Goal: Information Seeking & Learning: Learn about a topic

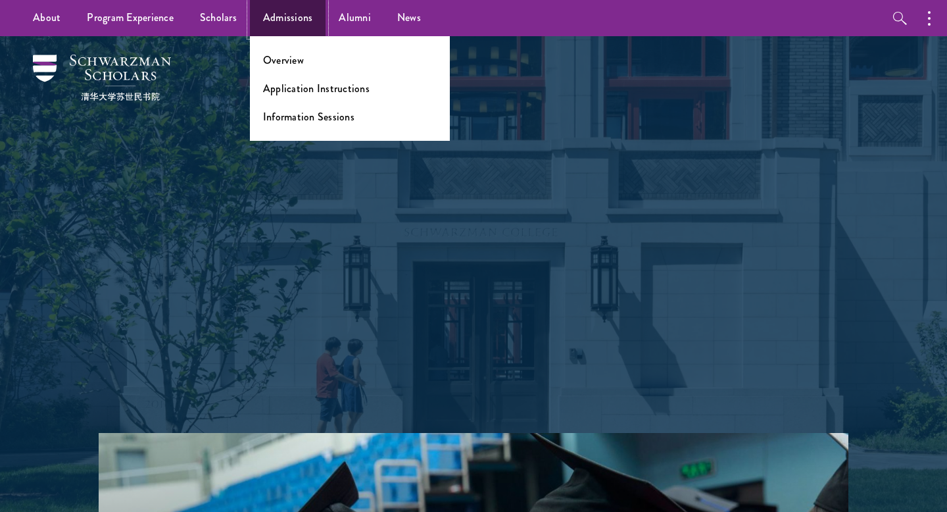
click at [281, 15] on link "Admissions" at bounding box center [288, 18] width 76 height 36
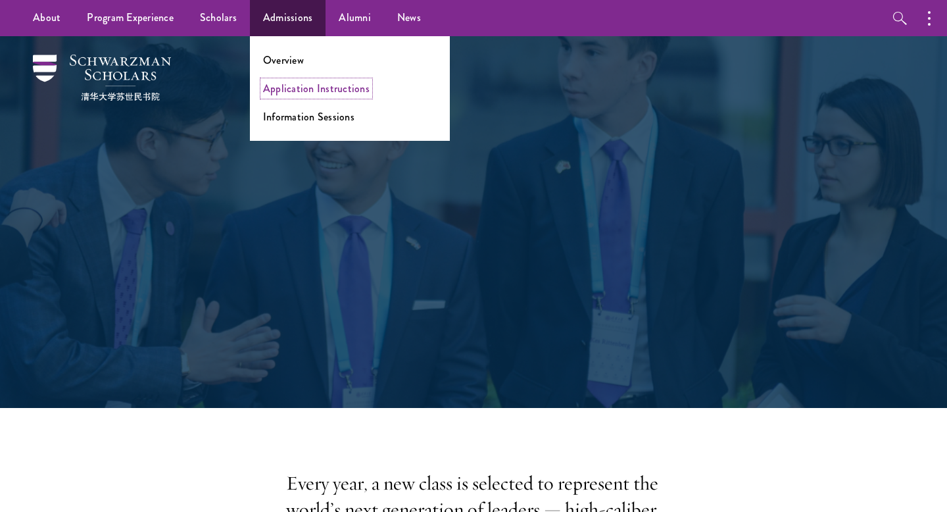
click at [292, 82] on link "Application Instructions" at bounding box center [316, 88] width 107 height 15
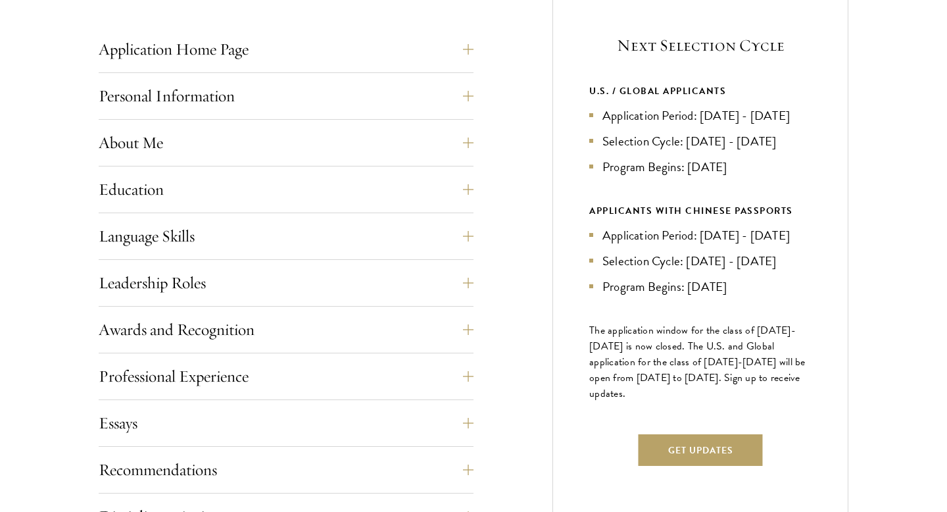
scroll to position [539, 0]
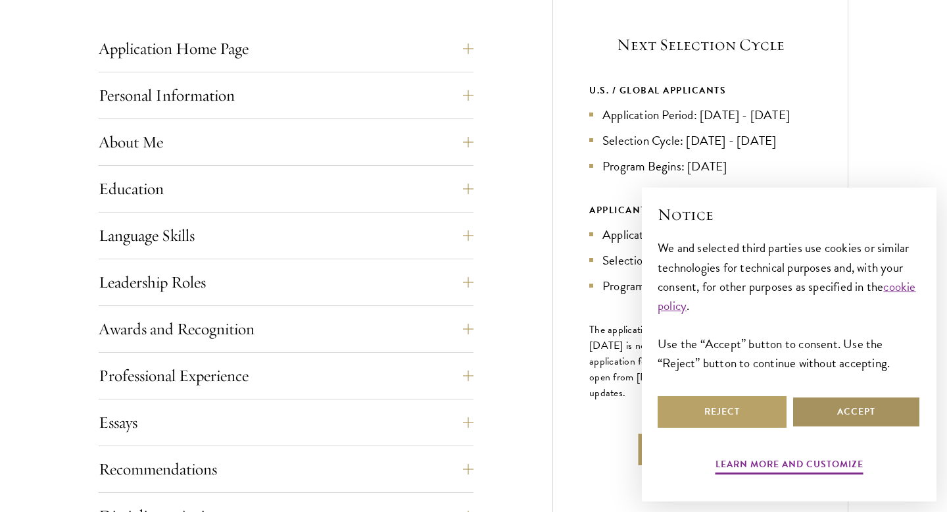
click at [842, 410] on button "Accept" at bounding box center [856, 412] width 129 height 32
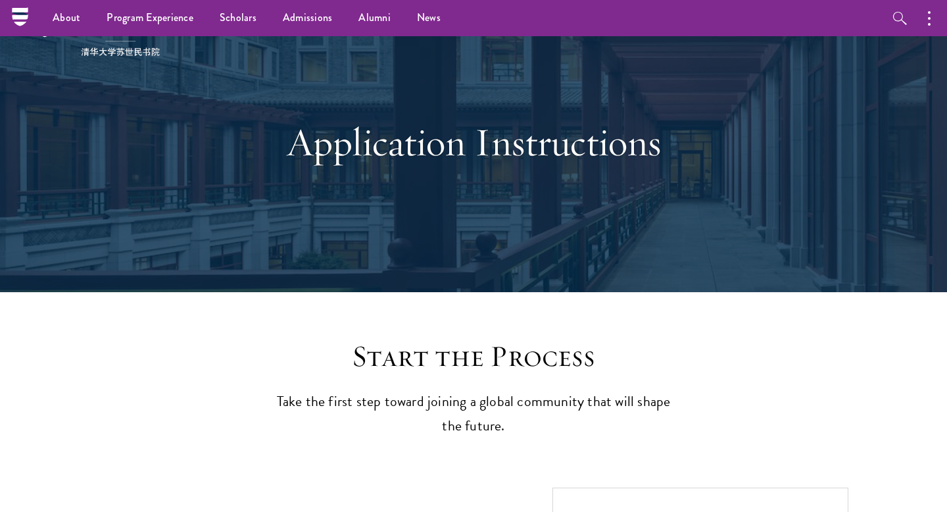
scroll to position [0, 0]
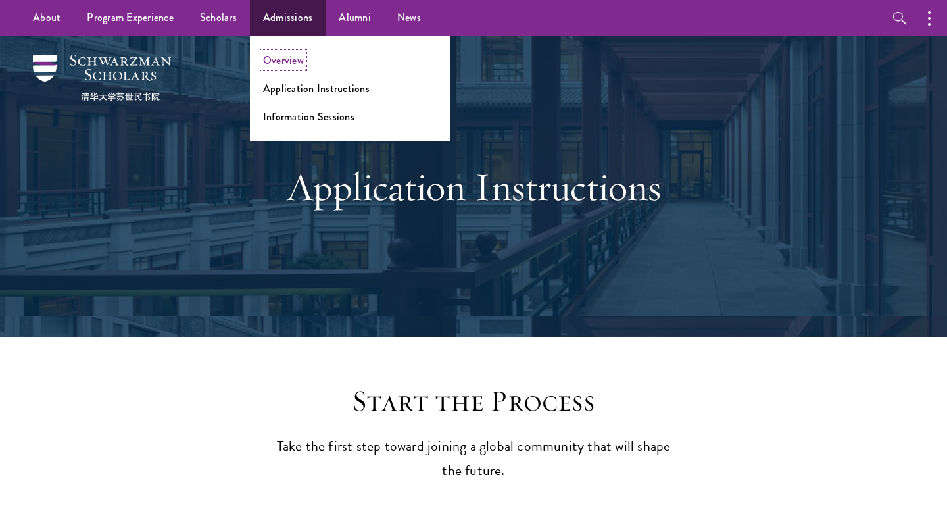
click at [291, 56] on link "Overview" at bounding box center [283, 60] width 41 height 15
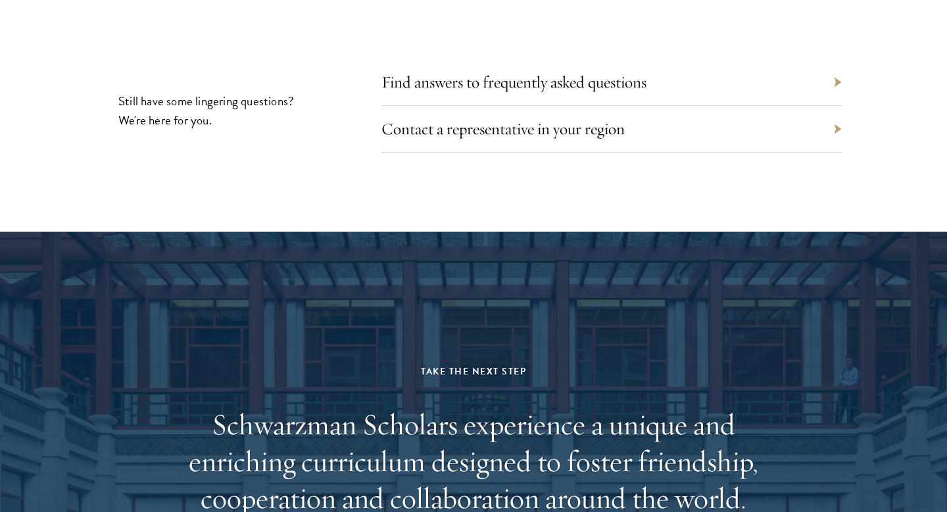
scroll to position [5952, 0]
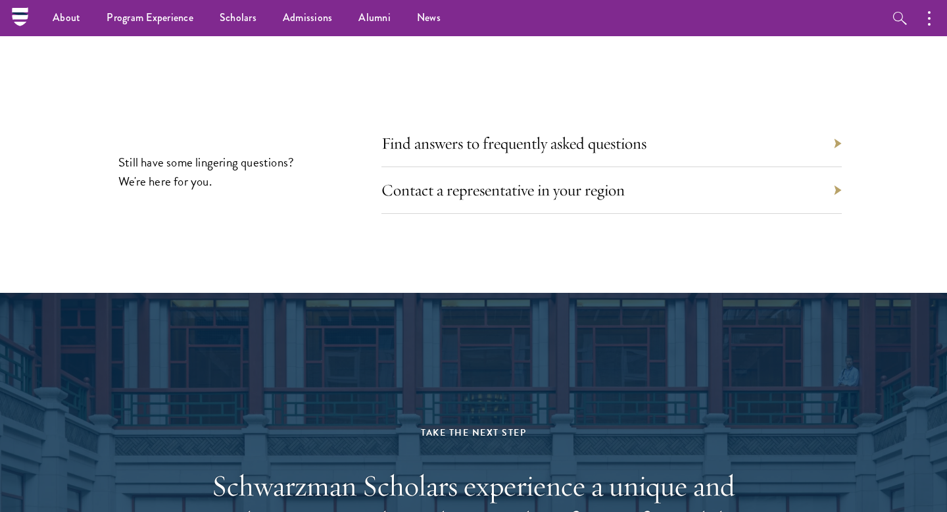
click at [474, 132] on div "Find answers to frequently asked questions" at bounding box center [611, 143] width 460 height 47
click at [512, 133] on link "Find answers to frequently asked questions" at bounding box center [523, 143] width 265 height 20
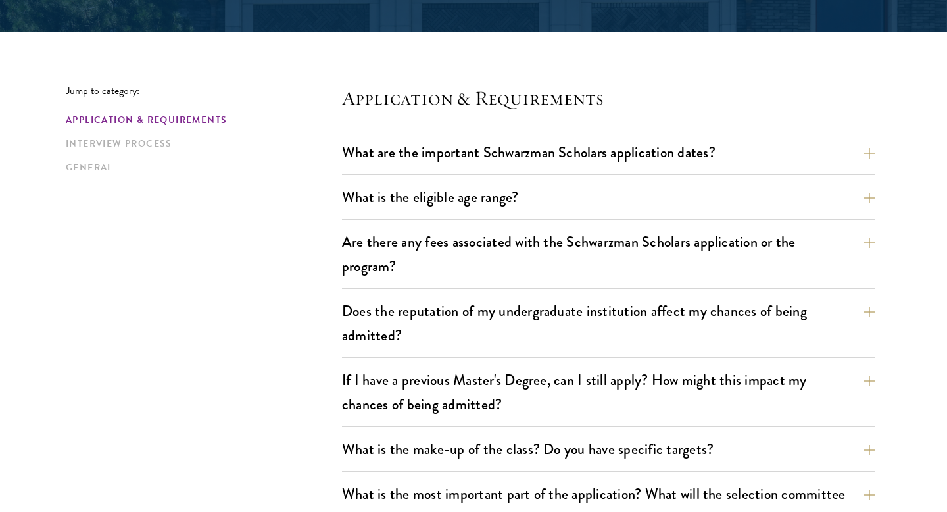
scroll to position [305, 0]
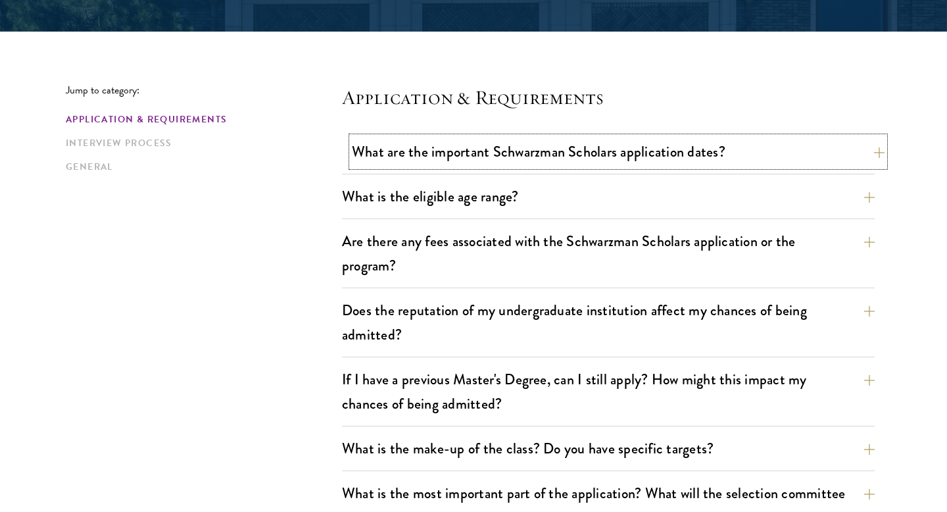
click at [600, 147] on button "What are the important Schwarzman Scholars application dates?" at bounding box center [618, 152] width 533 height 30
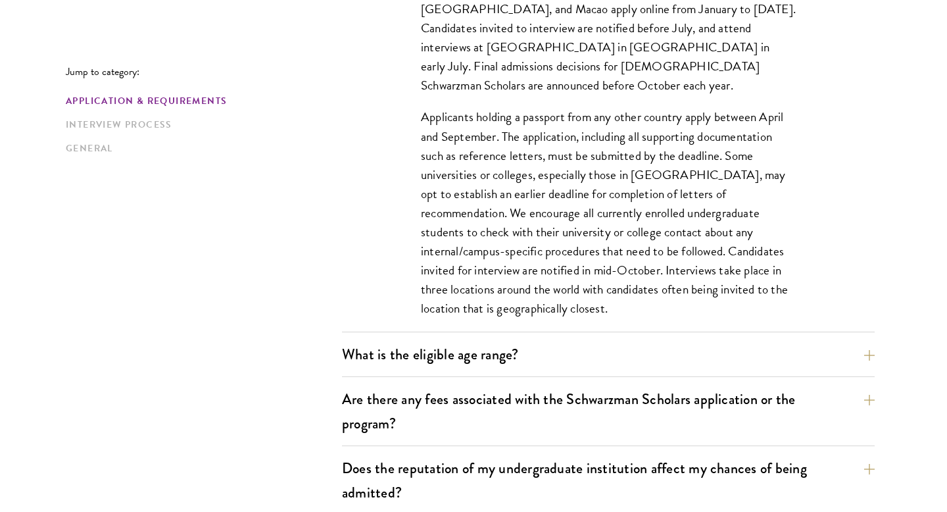
scroll to position [545, 0]
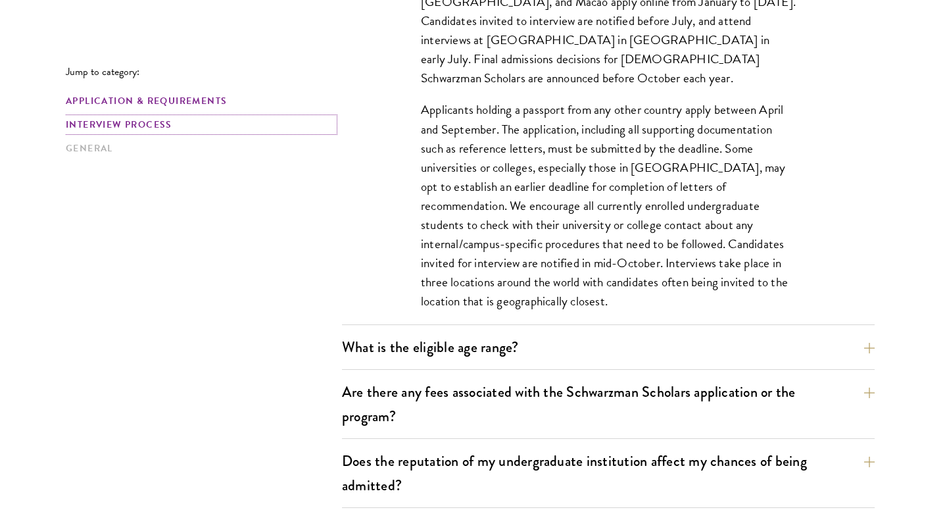
click at [132, 124] on link "Interview Process" at bounding box center [200, 125] width 268 height 14
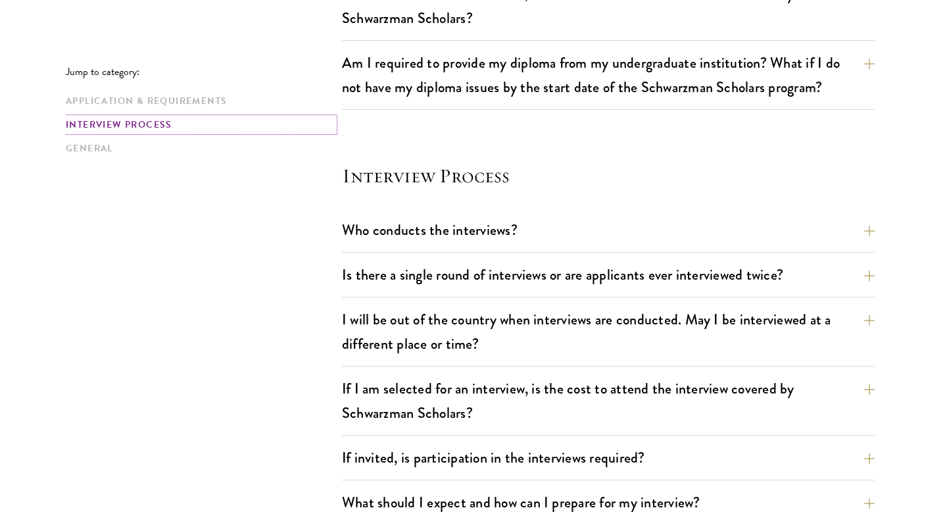
scroll to position [1856, 0]
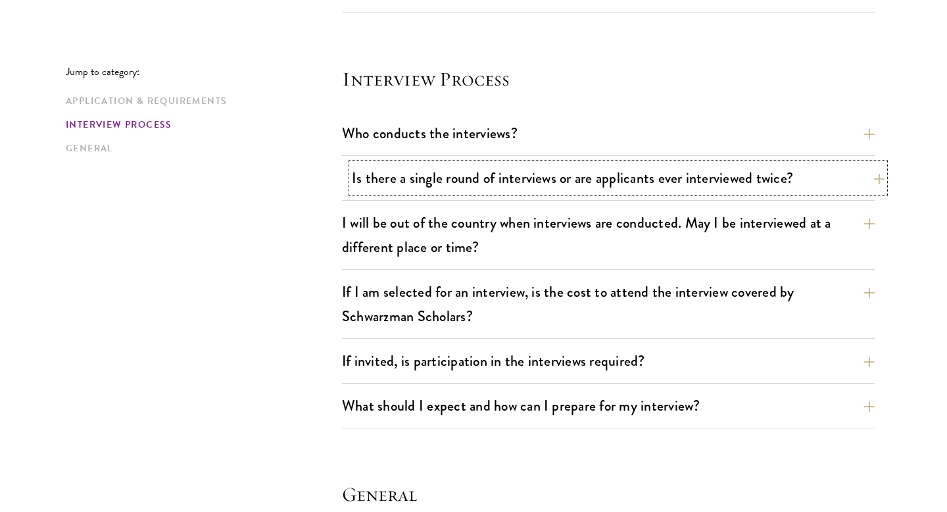
click at [433, 183] on button "Is there a single round of interviews or are applicants ever interviewed twice?" at bounding box center [618, 178] width 533 height 30
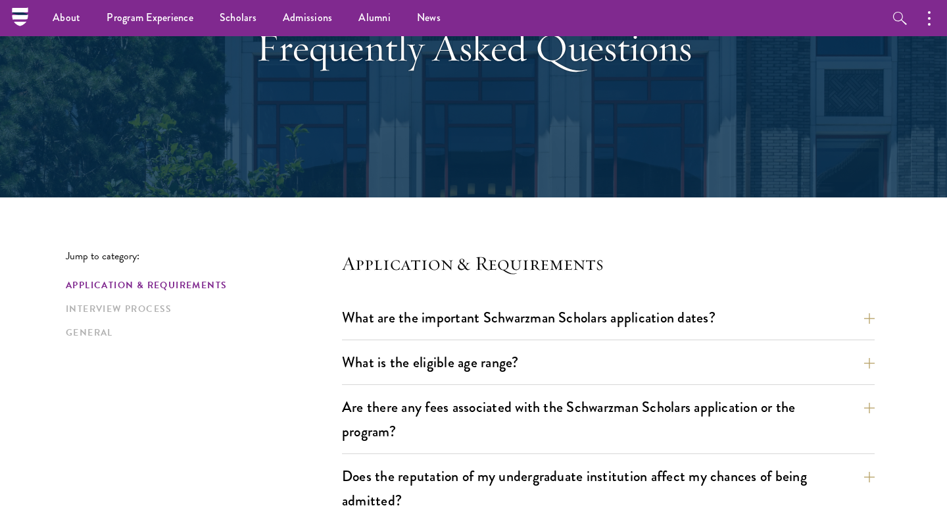
scroll to position [0, 0]
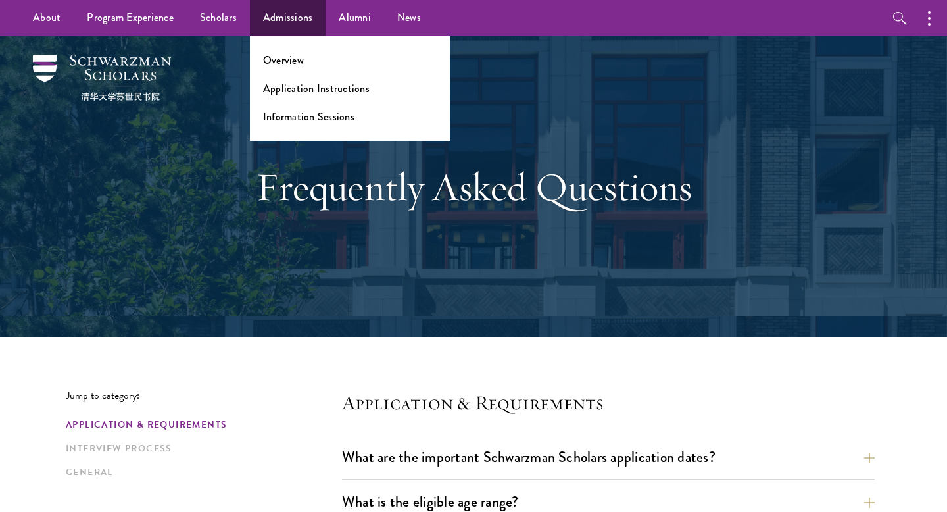
click at [290, 124] on ul "Overview Application Instructions Information Sessions" at bounding box center [350, 88] width 200 height 105
click at [297, 115] on link "Information Sessions" at bounding box center [308, 116] width 91 height 15
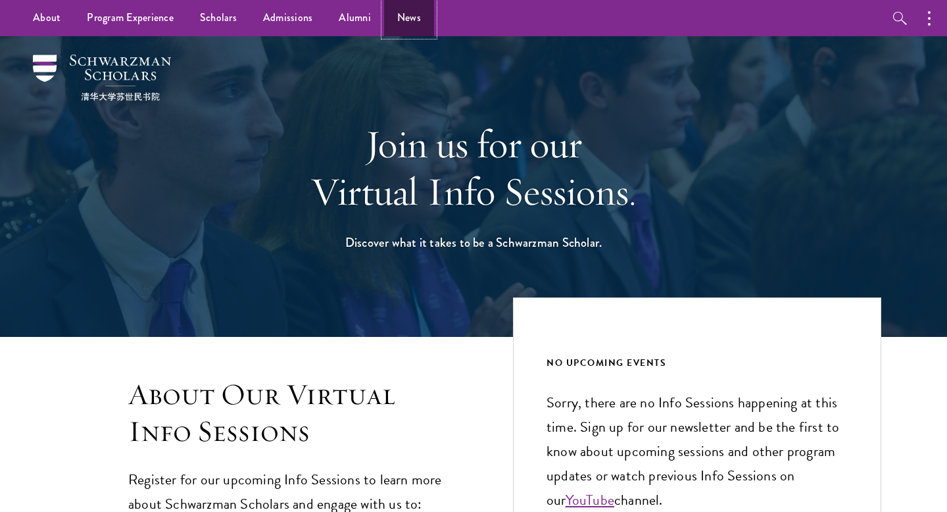
click at [406, 12] on link "News" at bounding box center [409, 18] width 50 height 36
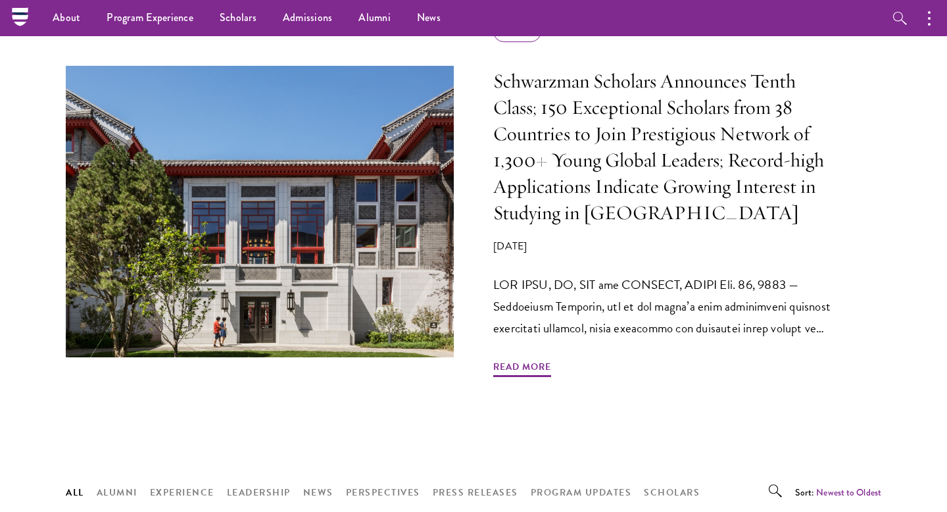
scroll to position [622, 0]
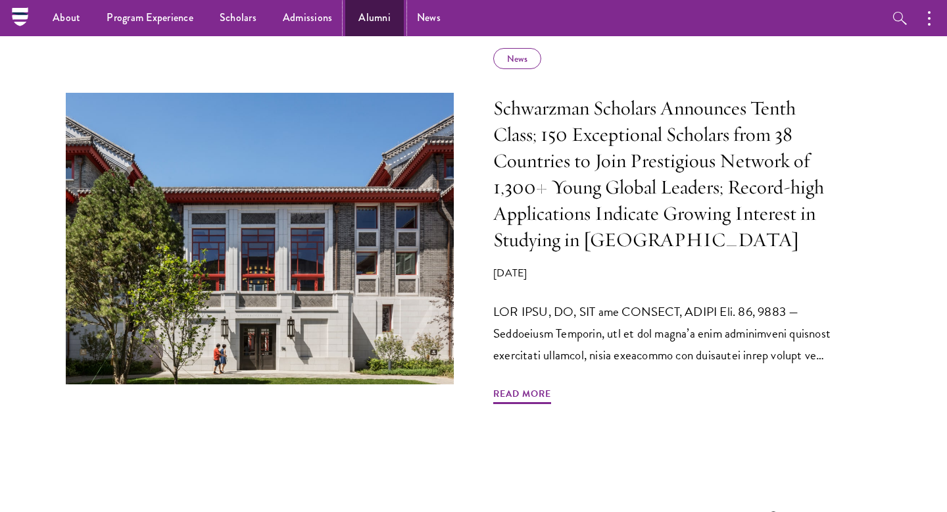
click at [386, 26] on link "Alumni" at bounding box center [374, 18] width 59 height 36
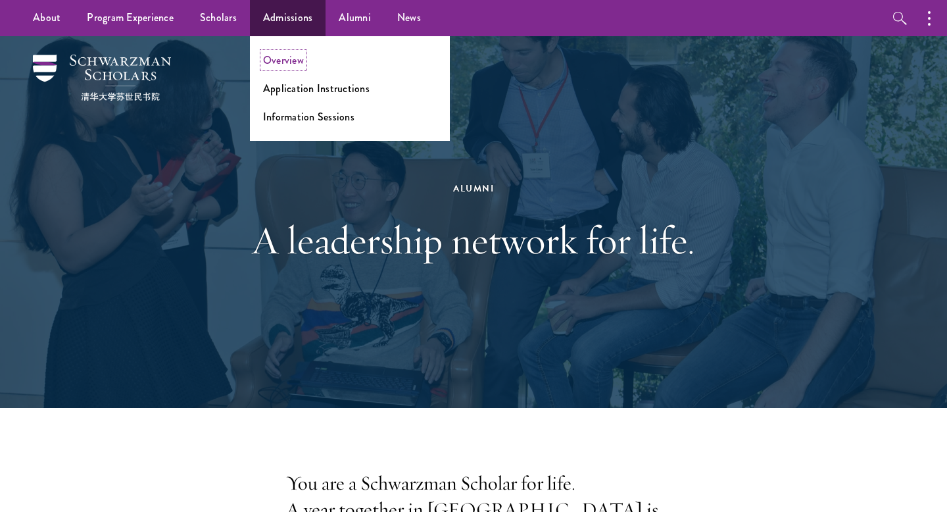
click at [287, 57] on link "Overview" at bounding box center [283, 60] width 41 height 15
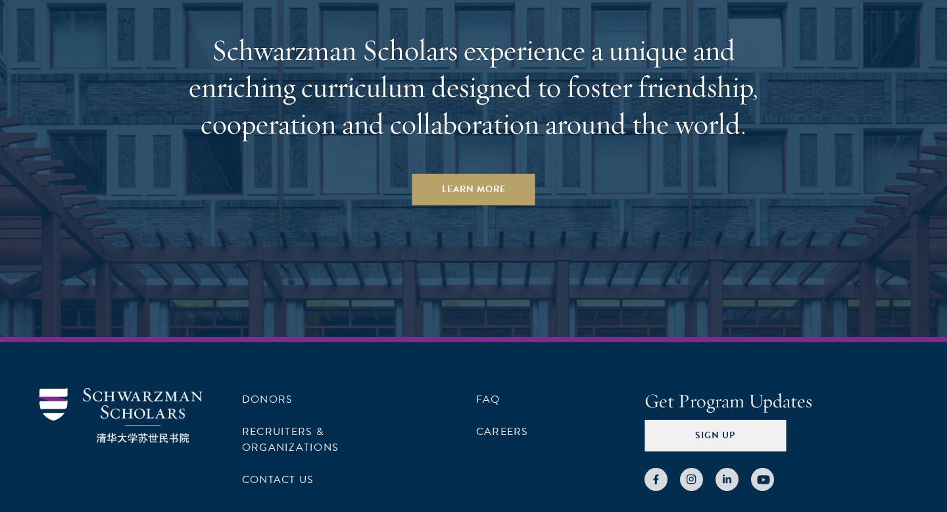
scroll to position [6452, 0]
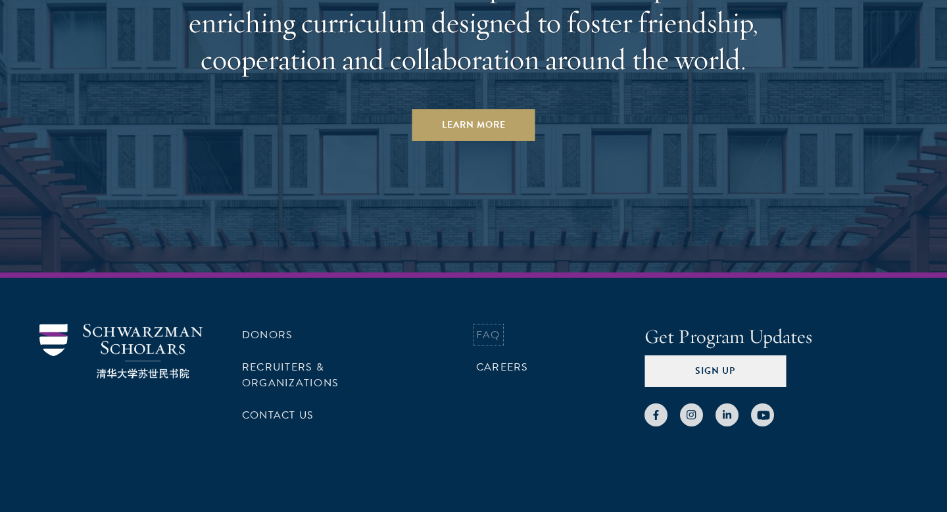
click at [487, 327] on link "FAQ" at bounding box center [488, 335] width 24 height 16
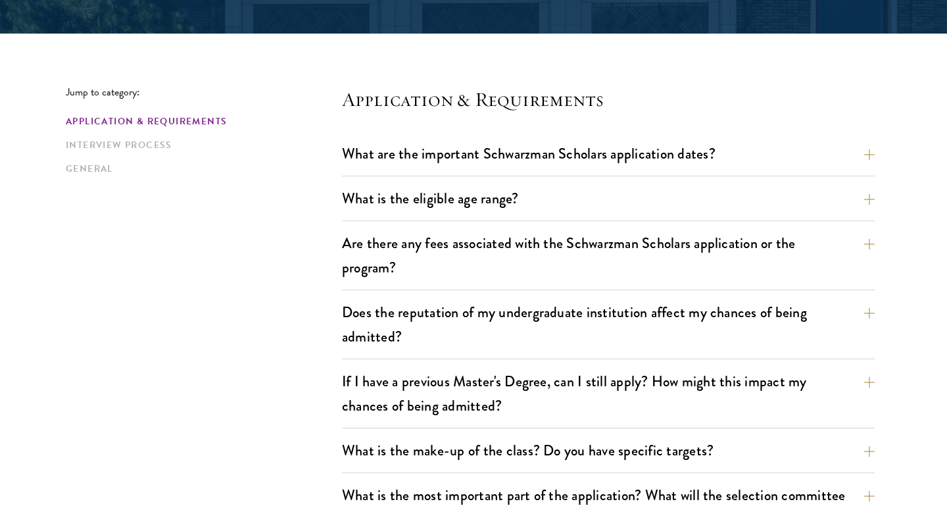
scroll to position [312, 0]
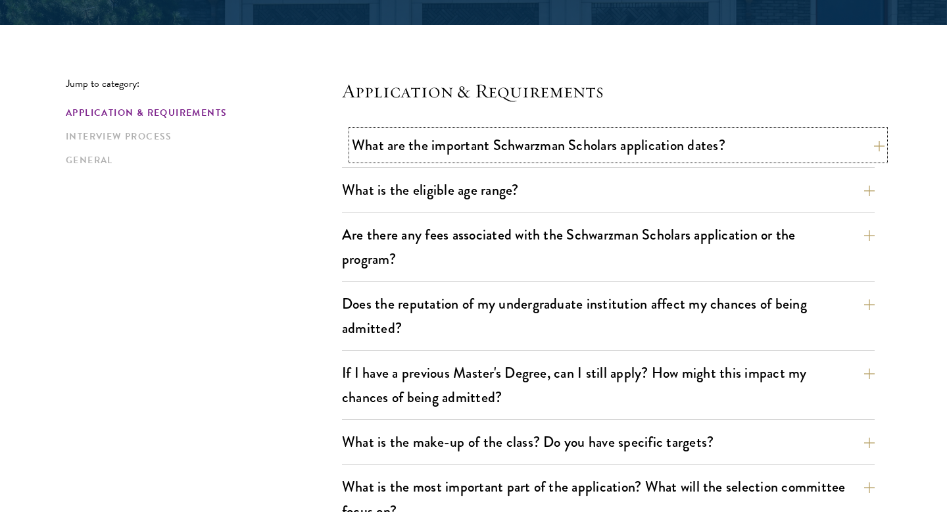
click at [556, 139] on button "What are the important Schwarzman Scholars application dates?" at bounding box center [618, 145] width 533 height 30
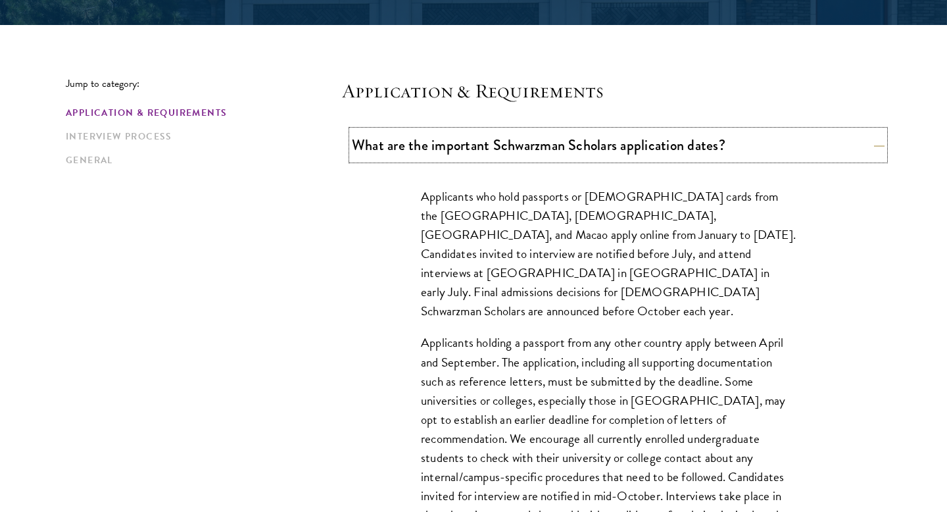
click at [533, 137] on button "What are the important Schwarzman Scholars application dates?" at bounding box center [618, 145] width 533 height 30
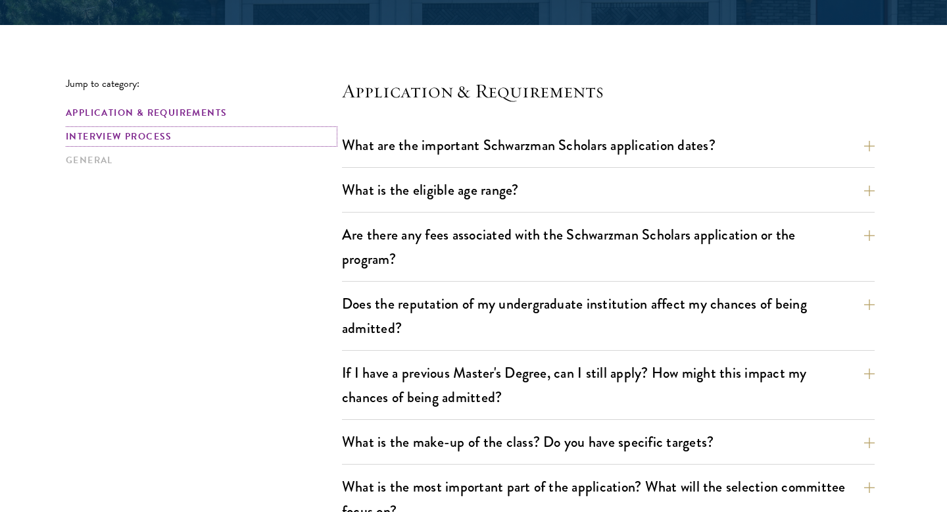
click at [161, 137] on link "Interview Process" at bounding box center [200, 137] width 268 height 14
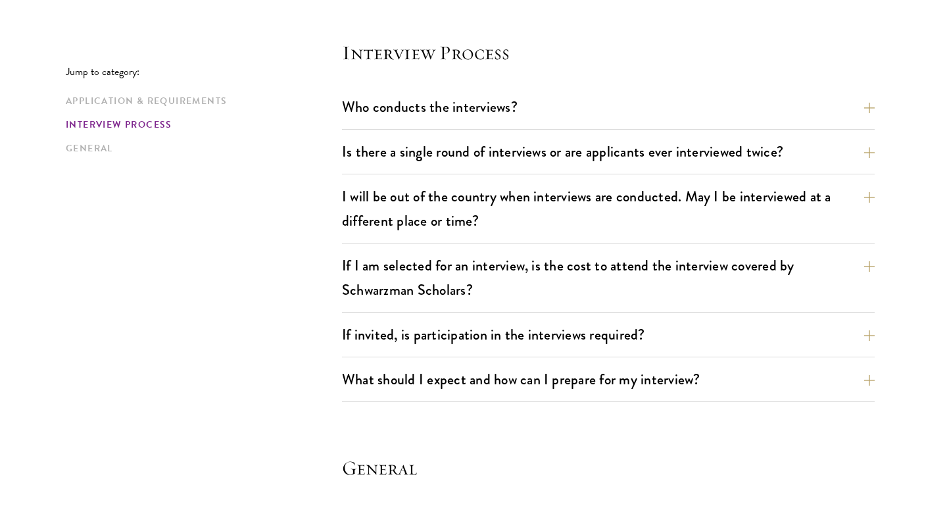
scroll to position [1496, 0]
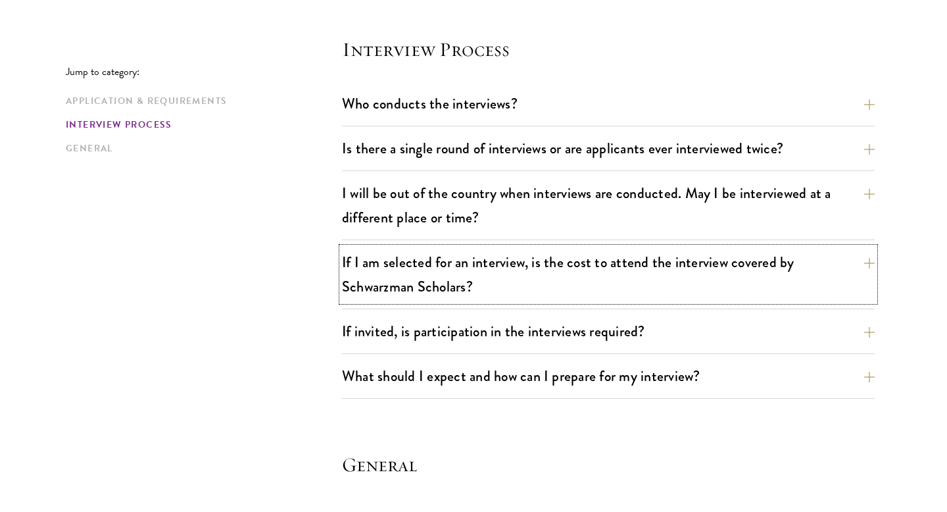
click at [403, 270] on button "If I am selected for an interview, is the cost to attend the interview covered …" at bounding box center [608, 274] width 533 height 54
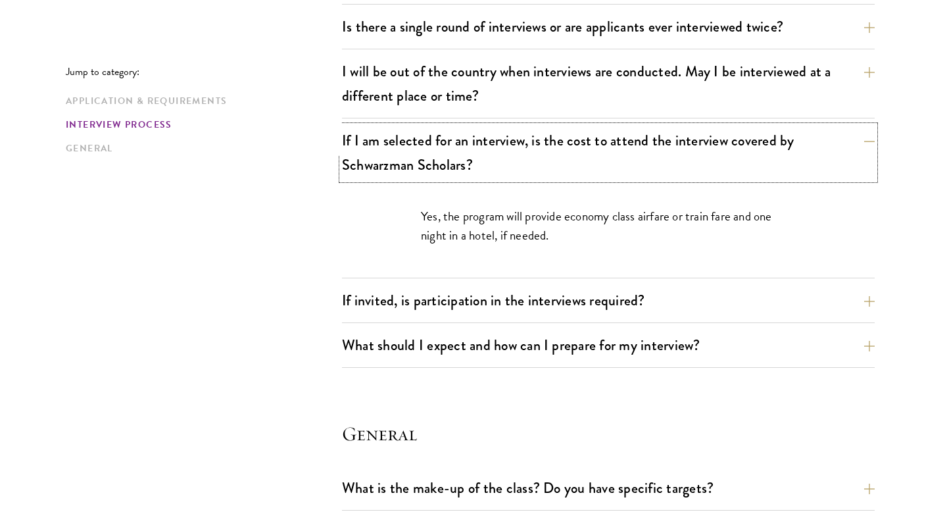
scroll to position [1619, 0]
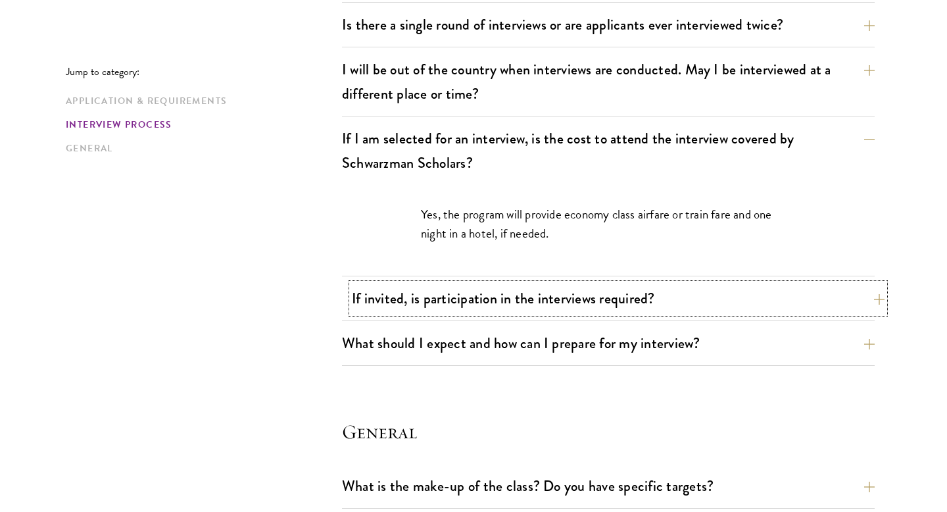
click at [431, 298] on button "If invited, is participation in the interviews required?" at bounding box center [618, 298] width 533 height 30
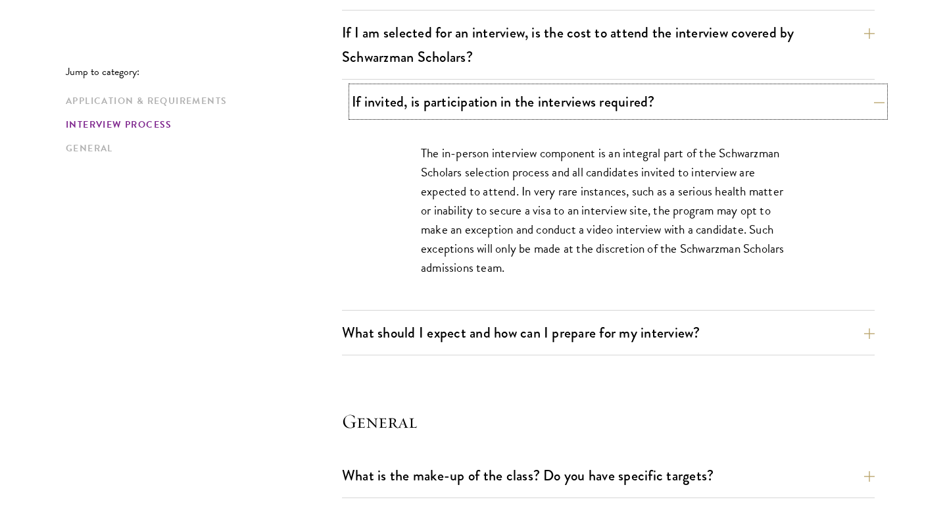
scroll to position [1733, 0]
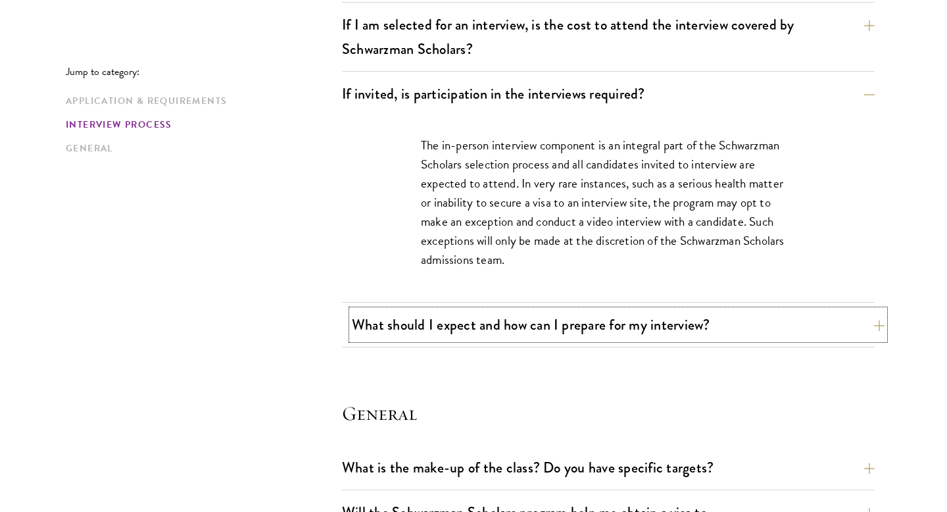
click at [454, 322] on button "What should I expect and how can I prepare for my interview?" at bounding box center [618, 325] width 533 height 30
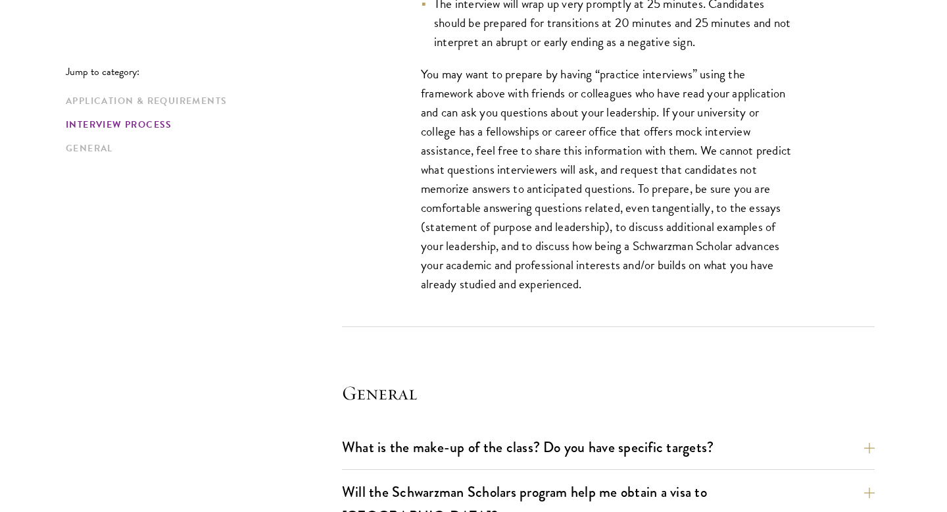
scroll to position [2379, 0]
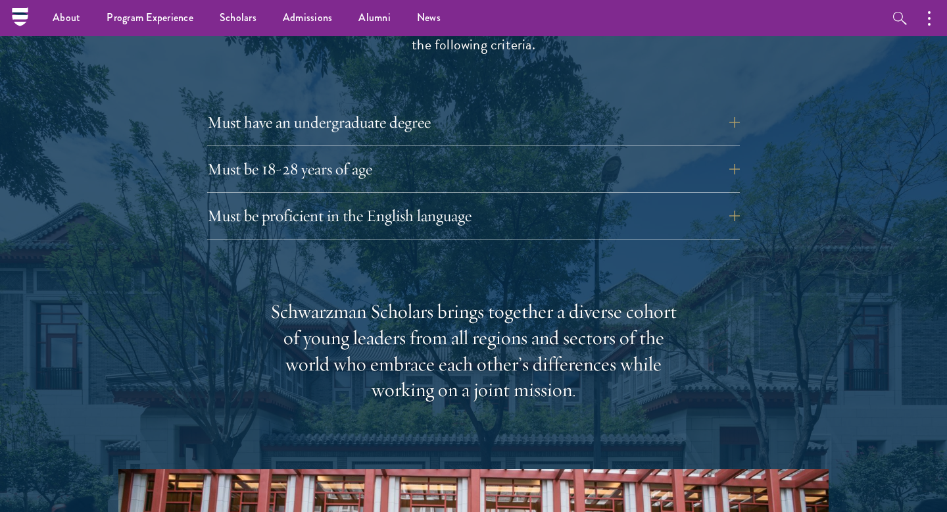
scroll to position [1701, 0]
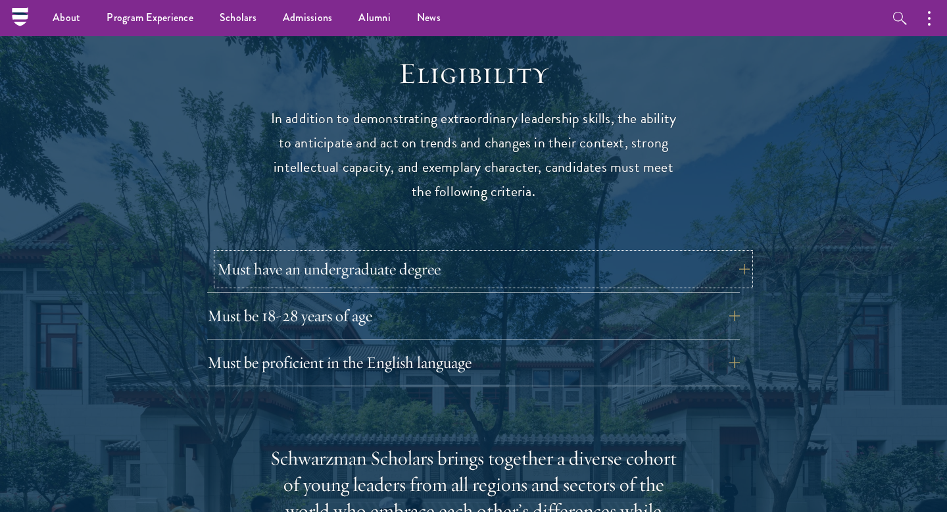
click at [287, 253] on button "Must have an undergraduate degree" at bounding box center [483, 269] width 533 height 32
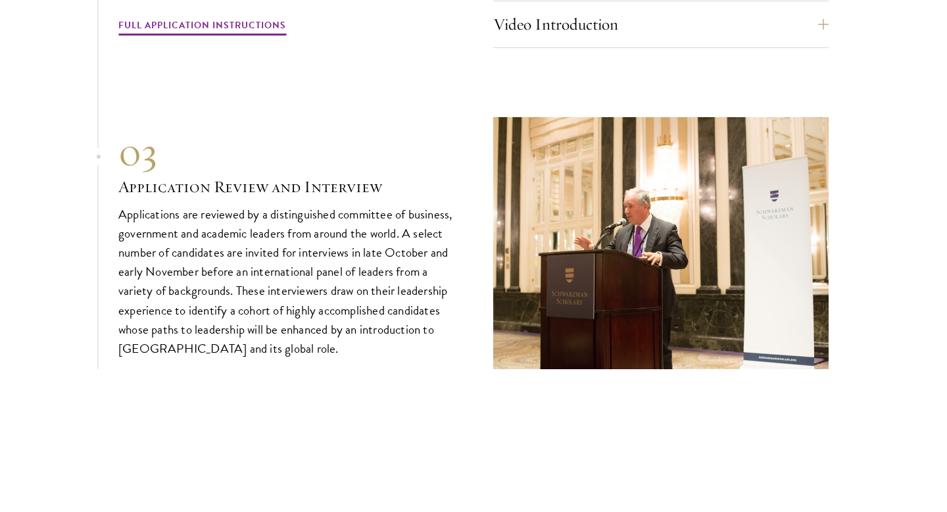
scroll to position [4592, 0]
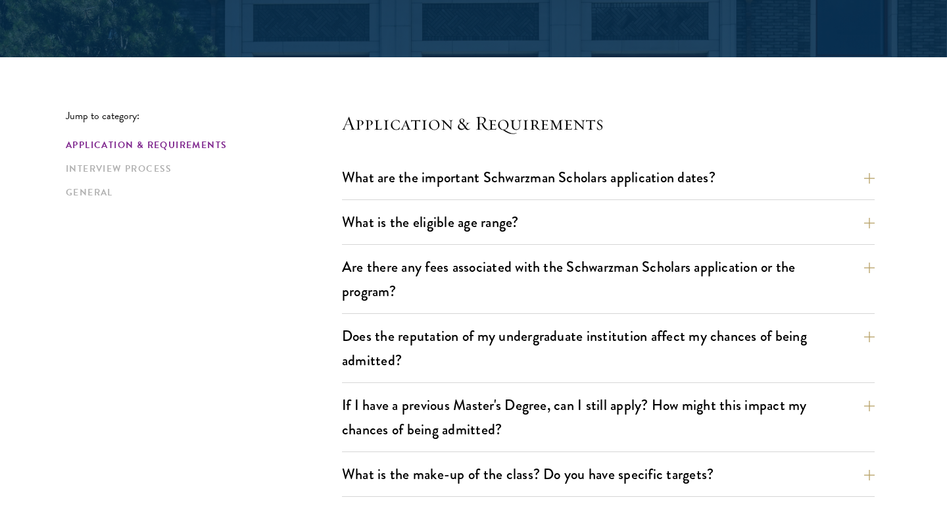
scroll to position [285, 0]
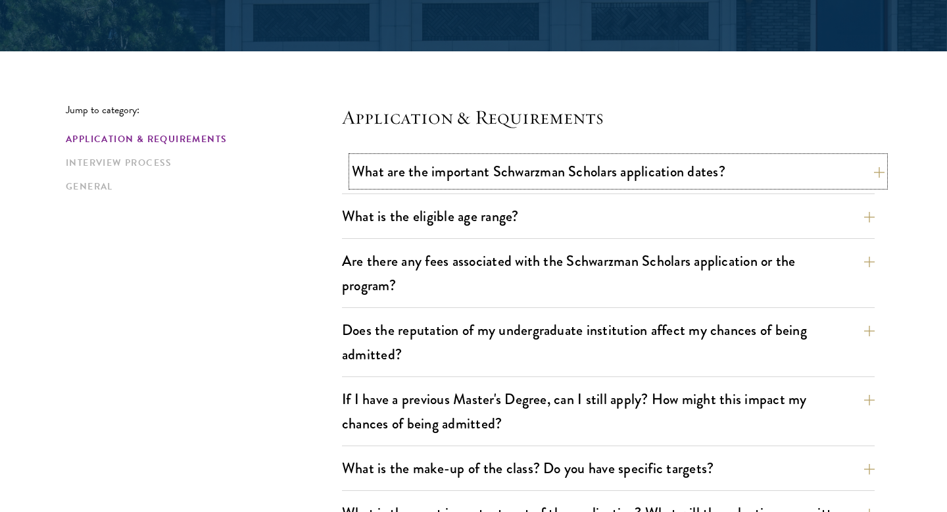
click at [495, 174] on button "What are the important Schwarzman Scholars application dates?" at bounding box center [618, 172] width 533 height 30
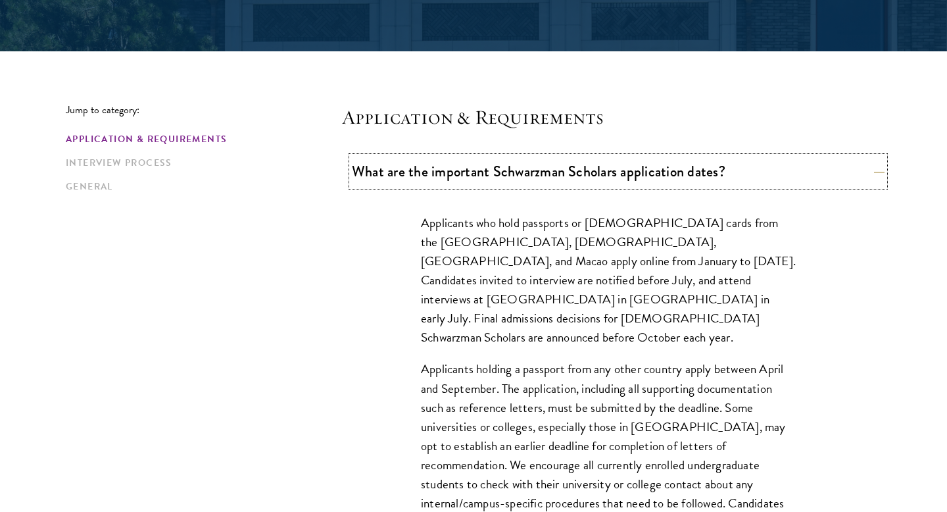
click at [495, 174] on button "What are the important Schwarzman Scholars application dates?" at bounding box center [618, 172] width 533 height 30
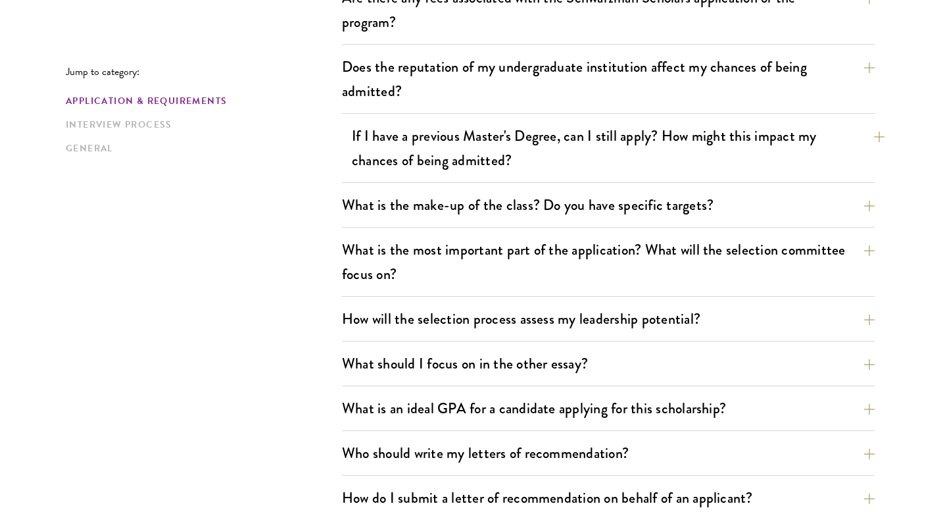
scroll to position [556, 0]
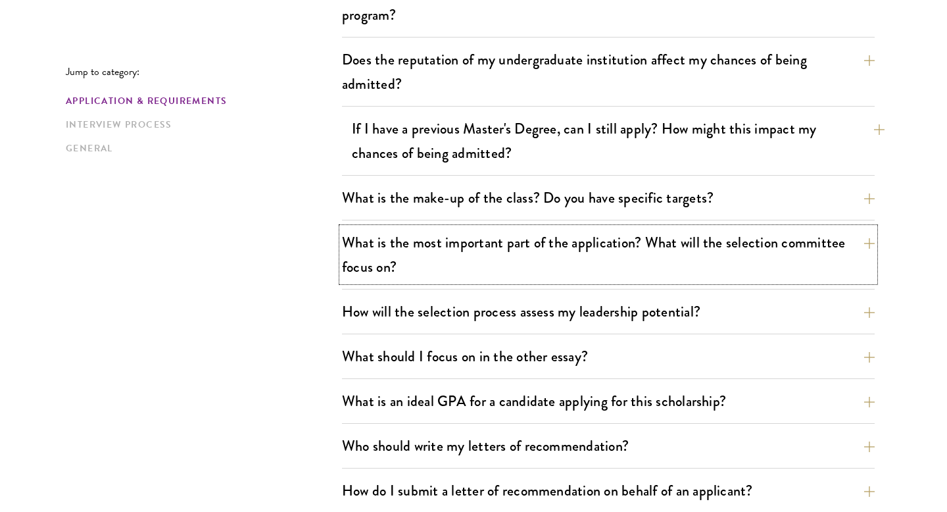
click at [497, 258] on button "What is the most important part of the application? What will the selection com…" at bounding box center [608, 255] width 533 height 54
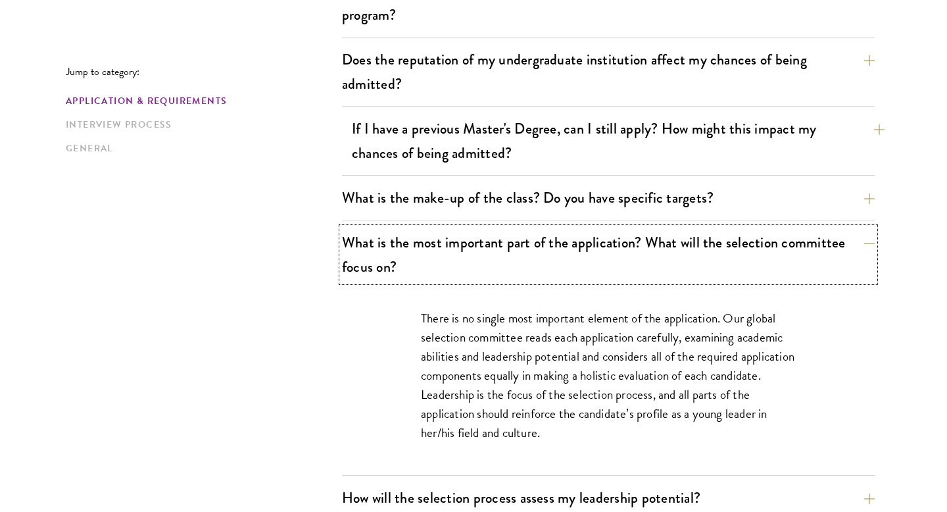
click at [497, 258] on button "What is the most important part of the application? What will the selection com…" at bounding box center [608, 255] width 533 height 54
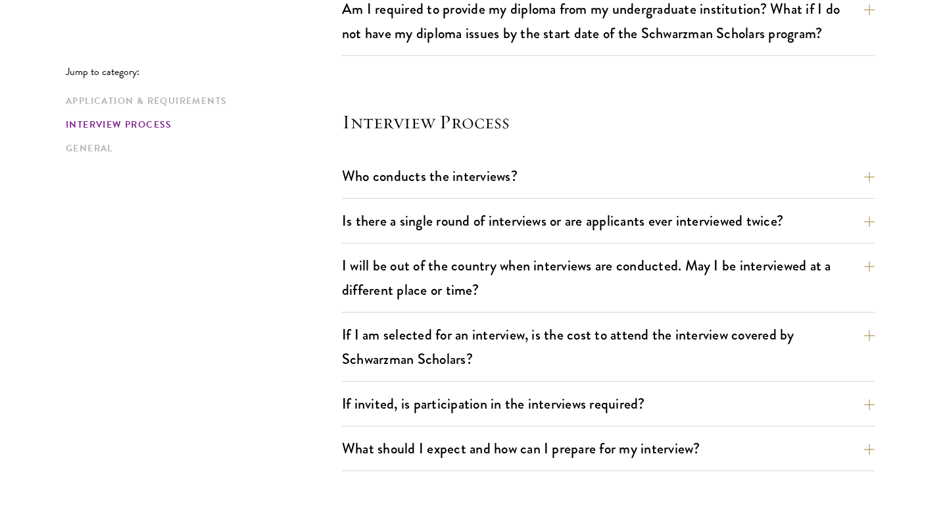
scroll to position [1434, 0]
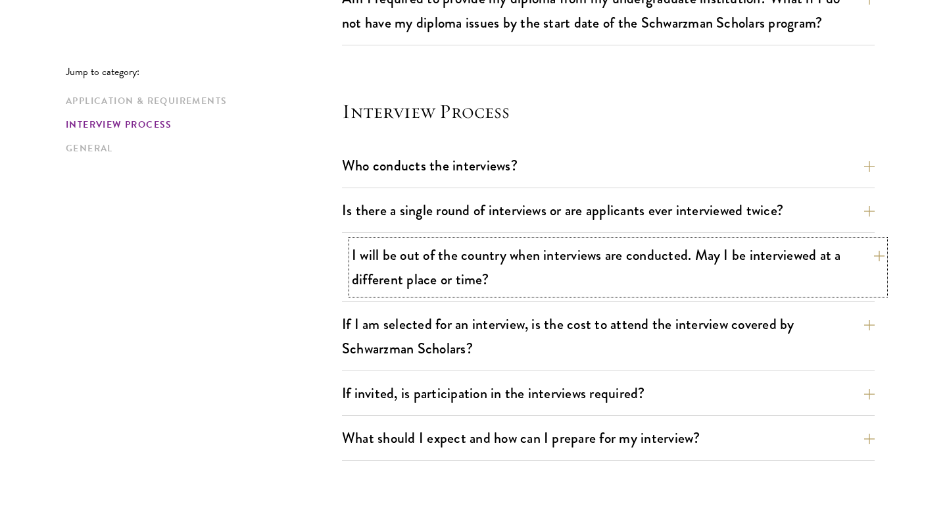
click at [525, 278] on button "I will be out of the country when interviews are conducted. May I be interviewe…" at bounding box center [618, 267] width 533 height 54
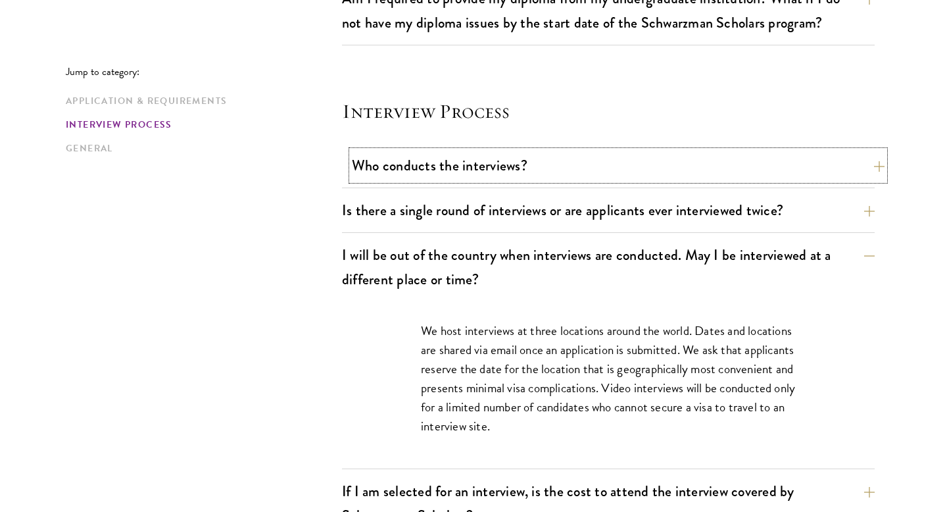
click at [514, 157] on button "Who conducts the interviews?" at bounding box center [618, 166] width 533 height 30
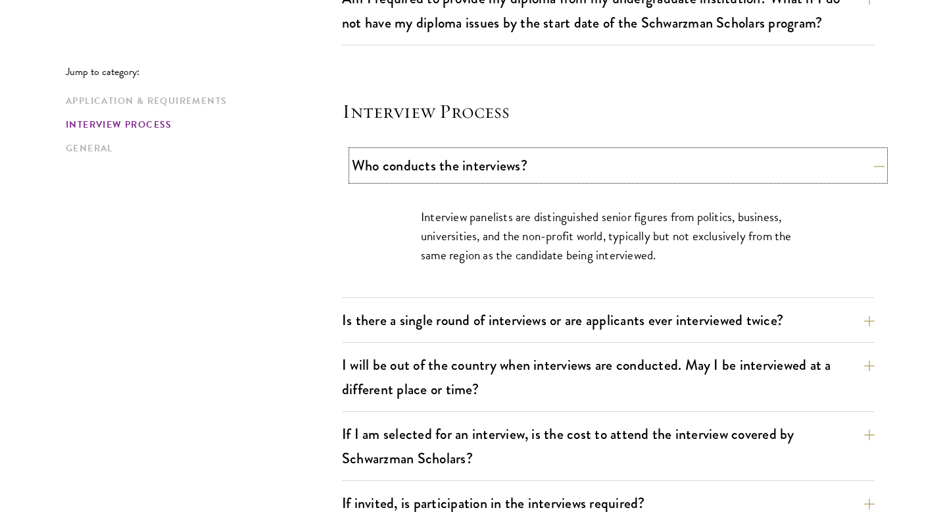
click at [514, 157] on button "Who conducts the interviews?" at bounding box center [618, 166] width 533 height 30
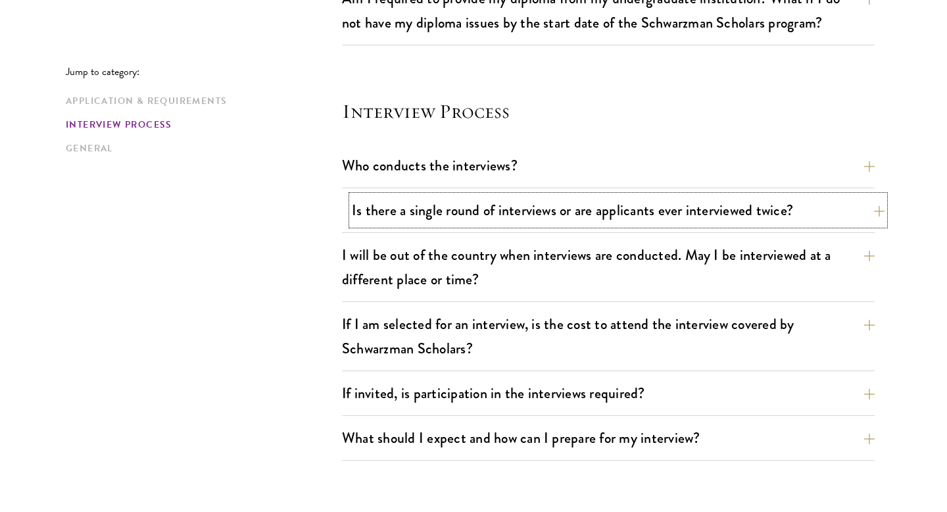
click at [512, 196] on button "Is there a single round of interviews or are applicants ever interviewed twice?" at bounding box center [618, 210] width 533 height 30
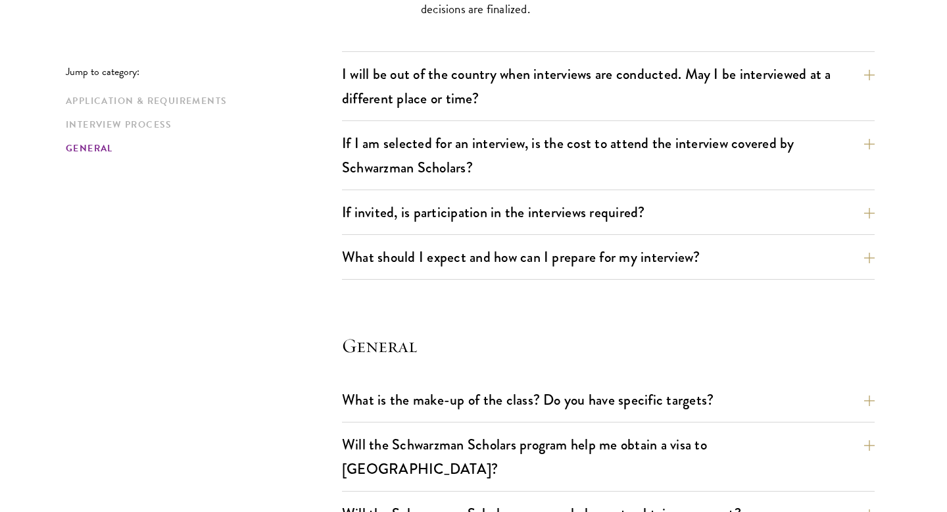
scroll to position [1727, 0]
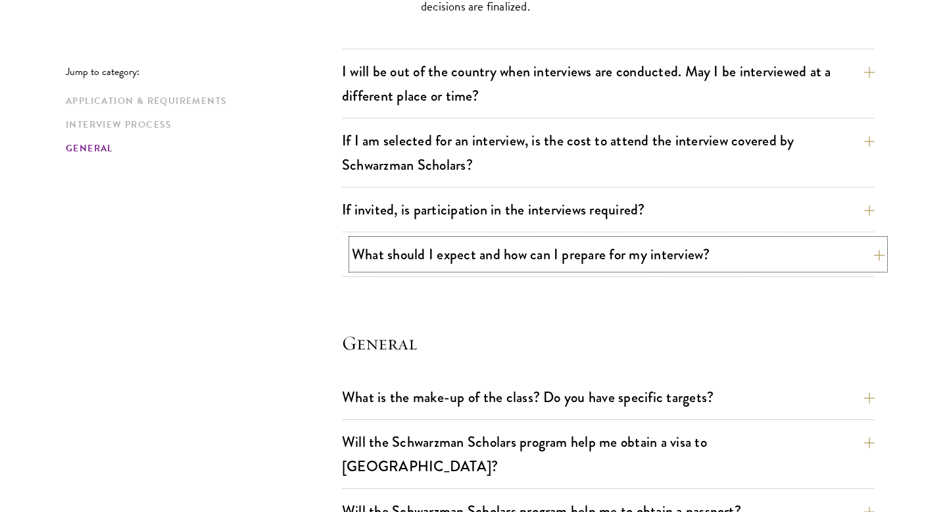
click at [510, 260] on button "What should I expect and how can I prepare for my interview?" at bounding box center [618, 254] width 533 height 30
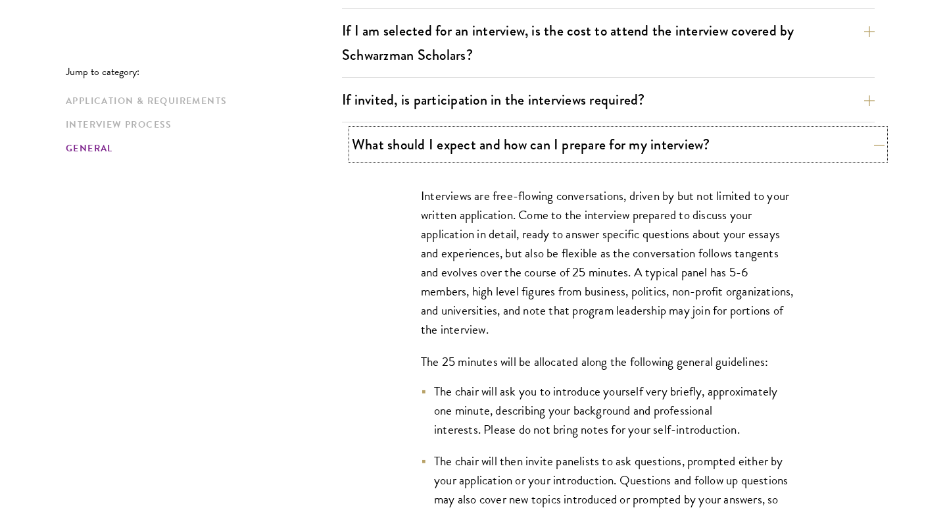
click at [508, 142] on button "What should I expect and how can I prepare for my interview?" at bounding box center [618, 145] width 533 height 30
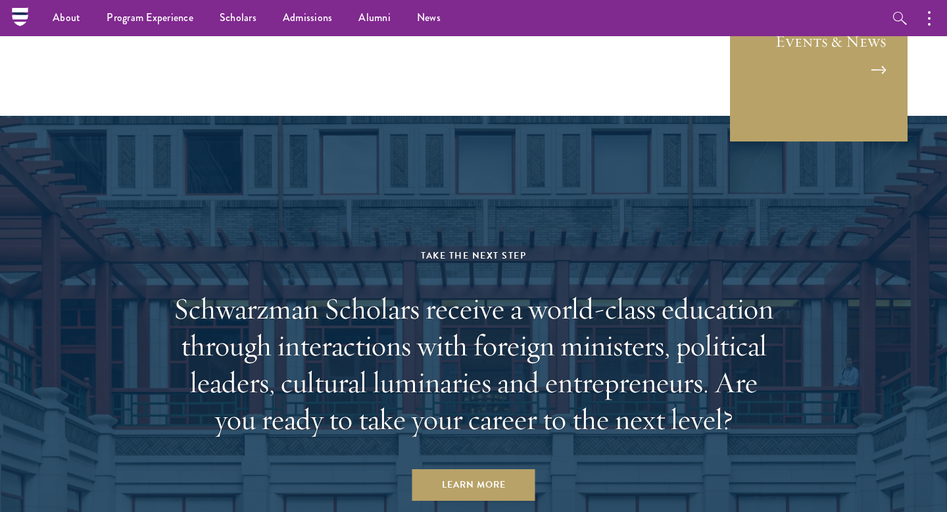
scroll to position [3086, 0]
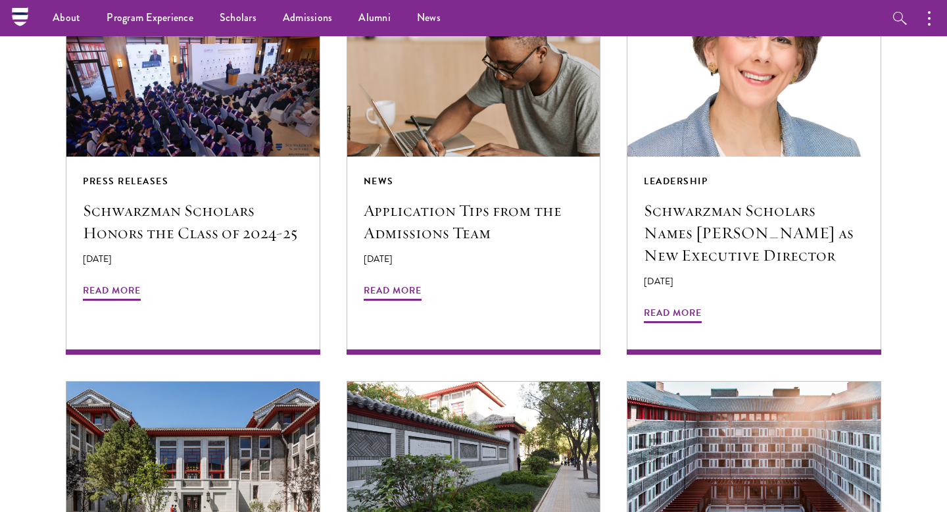
scroll to position [1054, 0]
